Goal: Find specific page/section: Find specific page/section

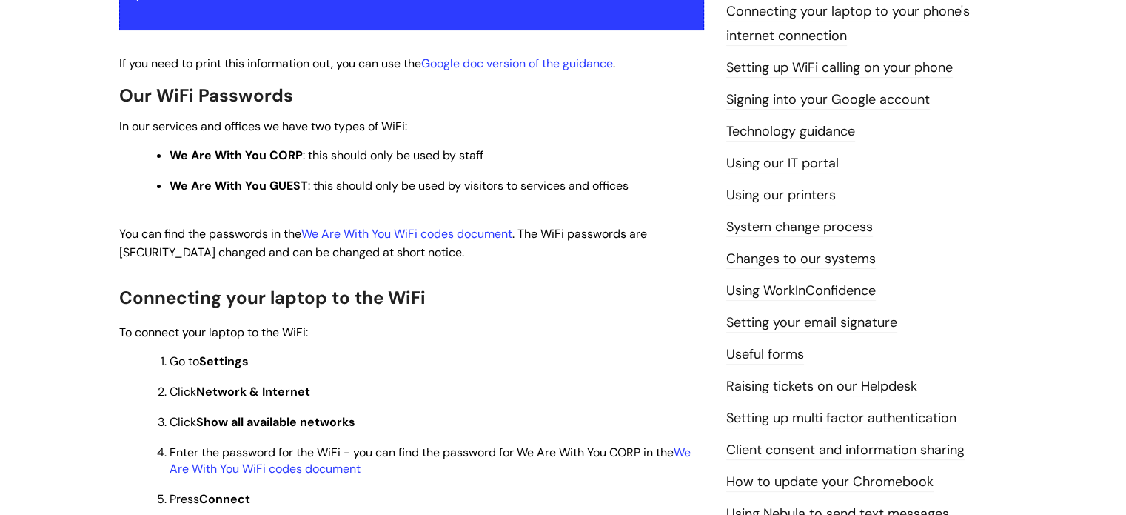
scroll to position [370, 0]
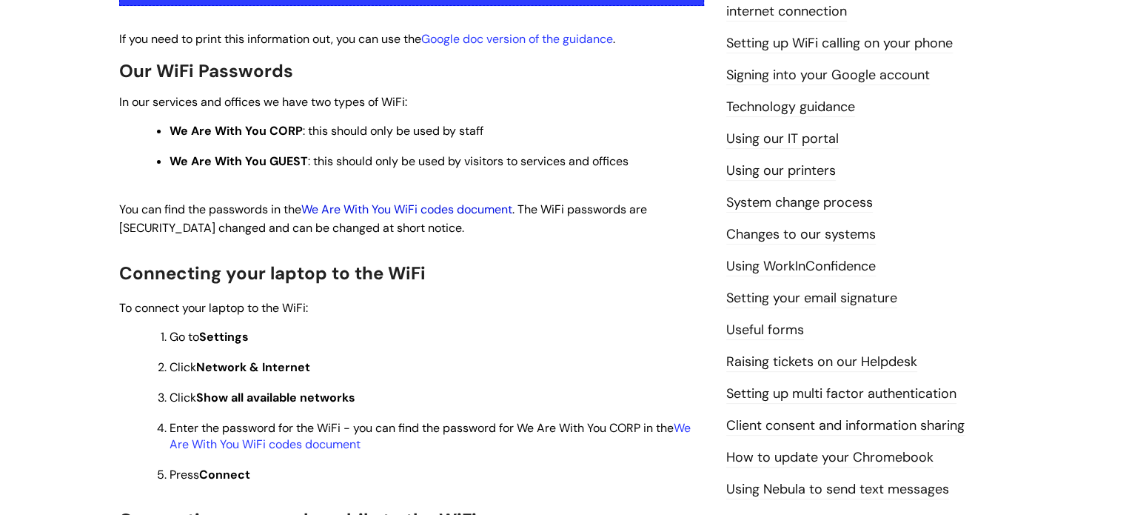
click at [462, 209] on link "We Are With You WiFi codes document" at bounding box center [406, 209] width 211 height 16
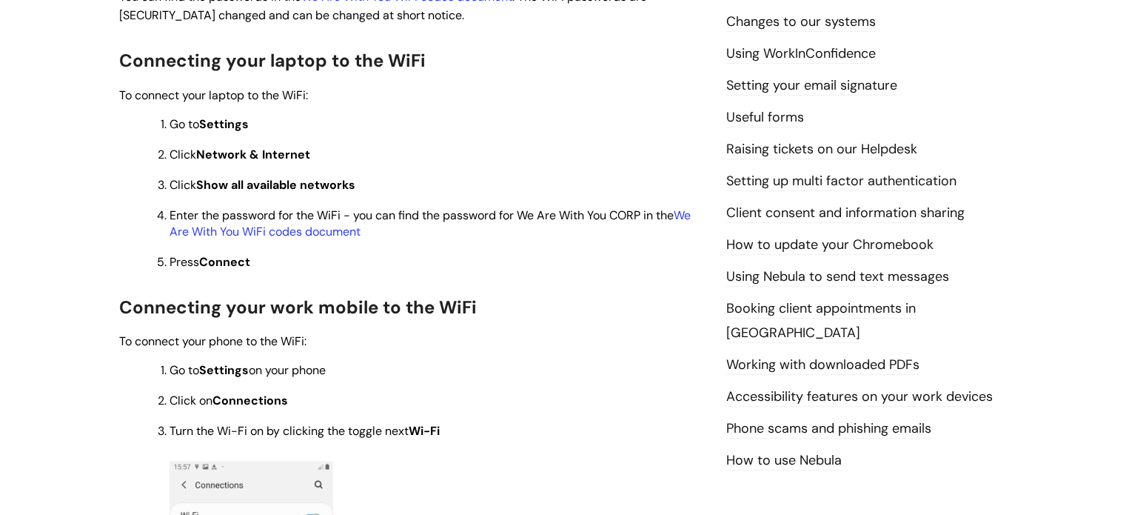
scroll to position [592, 0]
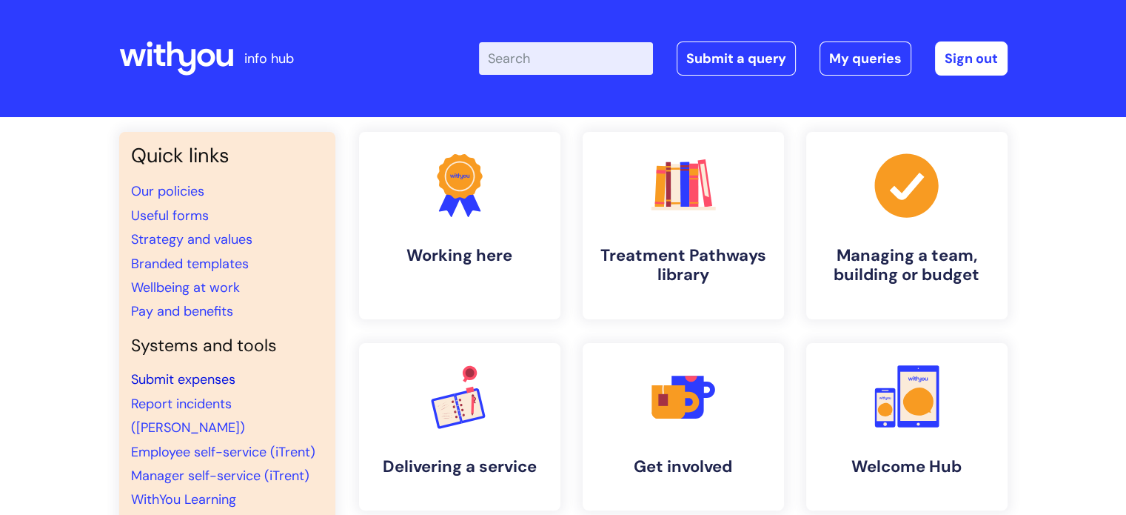
click at [198, 381] on link "Submit expenses" at bounding box center [183, 379] width 104 height 18
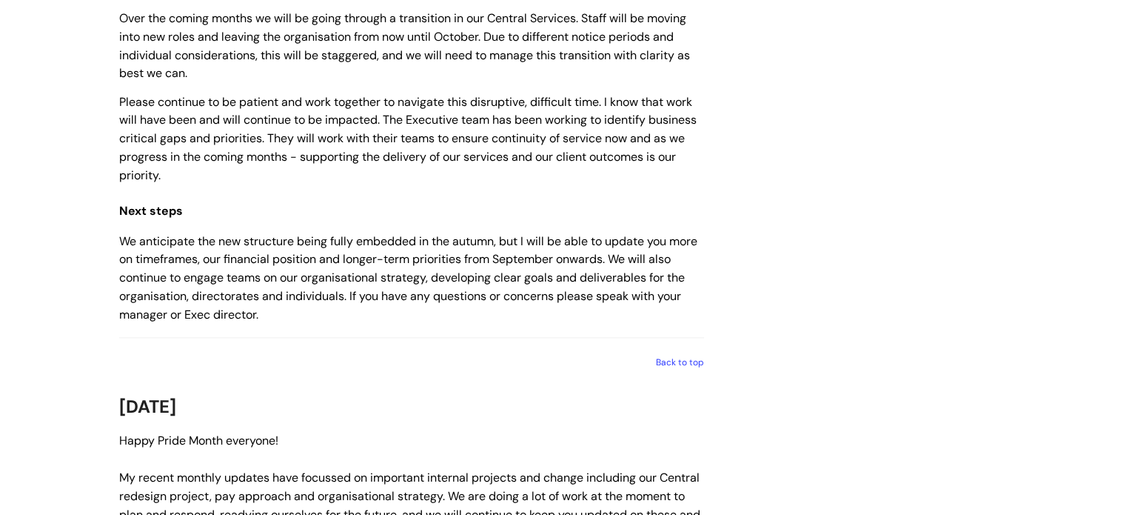
scroll to position [1777, 0]
